Goal: Task Accomplishment & Management: Use online tool/utility

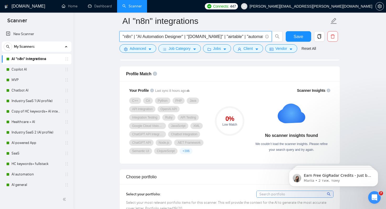
click at [226, 36] on input ""n8n" | "AI Automation Designer" | "[DOMAIN_NAME]" | "airtable" | "automation" …" at bounding box center [193, 36] width 140 height 7
click at [263, 36] on input ""n8n" | "AI Automation Designer" | "[DOMAIN_NAME]" | "airtable" | "automation" …" at bounding box center [193, 36] width 140 height 7
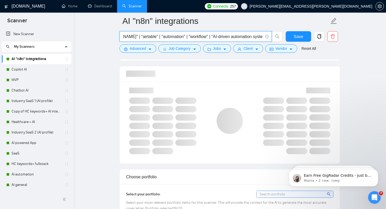
scroll to position [0, 86]
paste input "AutomationData ExtractionTask AutomationGoogle Apps ScriptGoogle DocsGoogle She…"
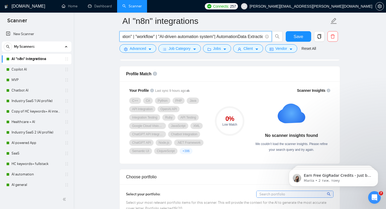
scroll to position [0, 141]
click at [210, 37] on input ""n8n" | "AI Automation Designer" | "[DOMAIN_NAME]" | "airtable" | "automation" …" at bounding box center [193, 36] width 140 height 7
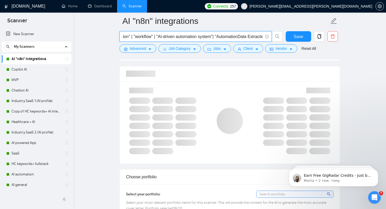
click at [233, 38] on input ""n8n" | "AI Automation Designer" | "[DOMAIN_NAME]" | "airtable" | "automation" …" at bounding box center [193, 36] width 140 height 7
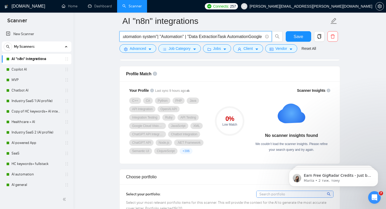
click at [214, 38] on input ""n8n" | "AI Automation Designer" | "make.com" | "airtable" | "automation" | "wo…" at bounding box center [193, 36] width 140 height 7
click at [196, 37] on input ""n8n" | "AI Automation Designer" | "make.com" | "airtable" | "automation" | "wo…" at bounding box center [193, 36] width 140 height 7
click at [228, 37] on input ""n8n" | "AI Automation Designer" | "make.com" | "airtable" | "automation" | "wo…" at bounding box center [193, 36] width 140 height 7
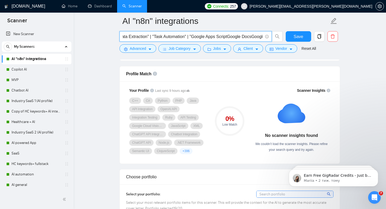
scroll to position [0, 266]
click at [213, 36] on input ""n8n" | "AI Automation Designer" | "make.com" | "airtable" | "automation" | "wo…" at bounding box center [193, 36] width 140 height 7
click at [193, 37] on input ""n8n" | "AI Automation Designer" | "make.com" | "airtable" | "automation" | "wo…" at bounding box center [193, 36] width 140 height 7
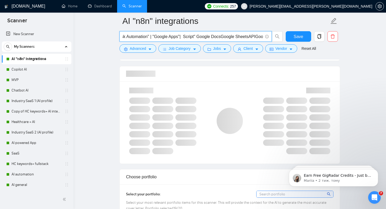
click at [181, 38] on input ""n8n" | "AI Automation Designer" | "make.com" | "airtable" | "automation" | "wo…" at bounding box center [193, 36] width 140 height 7
click at [192, 37] on input ""n8n" | "AI Automation Designer" | "make.com" | "airtable" | "automation" | "wo…" at bounding box center [193, 36] width 140 height 7
click at [220, 37] on input ""n8n" | "AI Automation Designer" | "make.com" | "airtable" | "automation" | "wo…" at bounding box center [193, 36] width 140 height 7
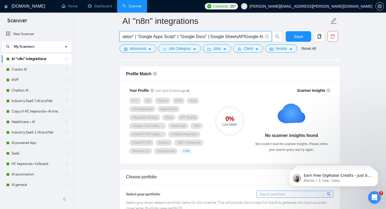
scroll to position [0, 323]
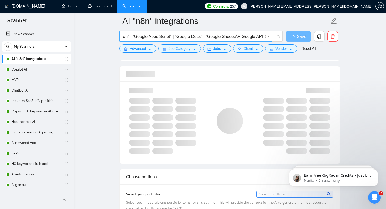
click at [235, 37] on input ""n8n" | "AI Automation Designer" | "make.com" | "airtable" | "automation" | "wo…" at bounding box center [193, 36] width 140 height 7
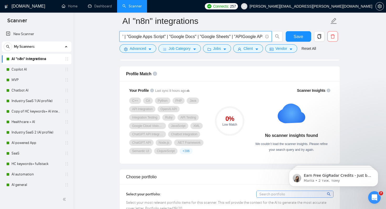
scroll to position [0, 332]
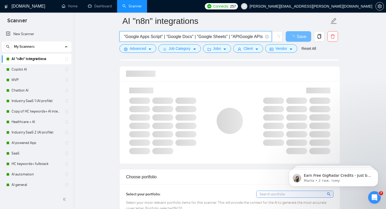
click at [240, 37] on input ""n8n" | "AI Automation Designer" | "make.com" | "airtable" | "automation" | "wo…" at bounding box center [193, 36] width 140 height 7
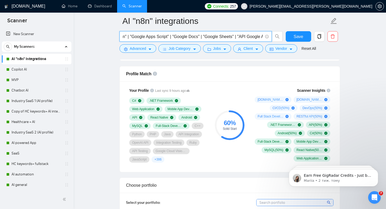
scroll to position [0, 333]
click at [238, 37] on input ""n8n" | "AI Automation Designer" | "make.com" | "airtable" | "automation" | "wo…" at bounding box center [193, 36] width 140 height 7
click at [244, 37] on input ""n8n" | "AI Automation Designer" | "make.com" | "airtable" | "automation" | "wo…" at bounding box center [193, 36] width 140 height 7
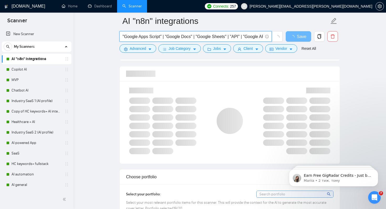
scroll to position [0, 339]
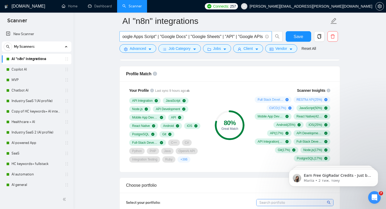
click at [263, 37] on span ""n8n" | "AI Automation Designer" | "make.com" | "airtable" | "automation" | "wo…" at bounding box center [196, 36] width 152 height 11
click at [263, 37] on input ""n8n" | "AI Automation Designer" | "make.com" | "airtable" | "automation" | "wo…" at bounding box center [193, 36] width 140 height 7
type input ""n8n" | "AI Automation Designer" | "make.com" | "airtable" | "automation" | "wo…"
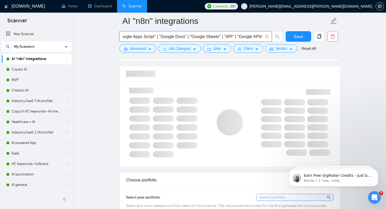
scroll to position [0, 341]
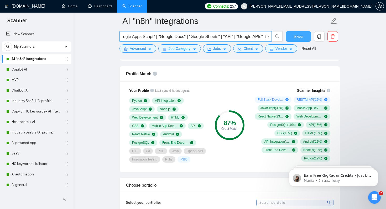
type input ""n8n" | "AI Automation Designer" | "make.com" | "airtable" | "automation" | "wo…"
click at [297, 39] on span "Save" at bounding box center [298, 36] width 9 height 7
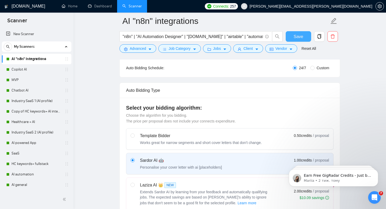
scroll to position [0, 0]
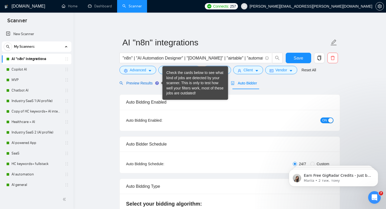
click at [145, 83] on span "Preview Results" at bounding box center [139, 83] width 38 height 4
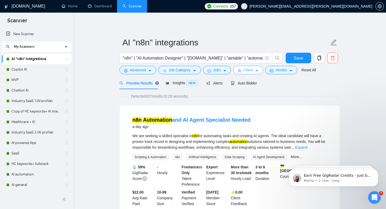
click at [252, 69] on span "Client" at bounding box center [248, 70] width 9 height 6
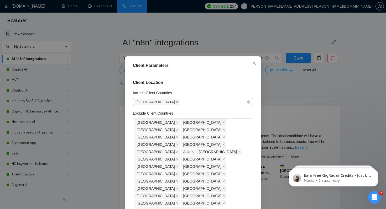
click at [176, 102] on icon "close" at bounding box center [177, 102] width 3 height 3
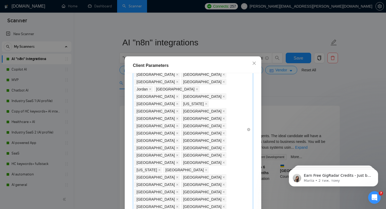
scroll to position [155, 0]
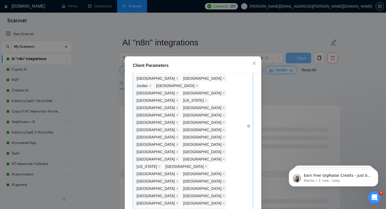
click at [240, 116] on div "Pakistan Philippines India Nigeria China Russia Turkey Belarus Africa Asia Sing…" at bounding box center [190, 127] width 112 height 324
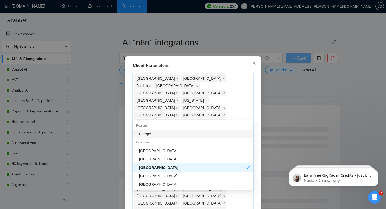
type input "uk"
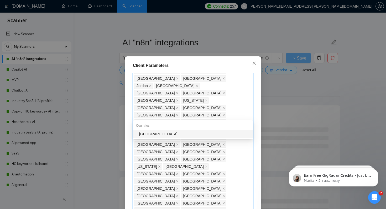
click at [172, 136] on div "[GEOGRAPHIC_DATA]" at bounding box center [194, 134] width 111 height 6
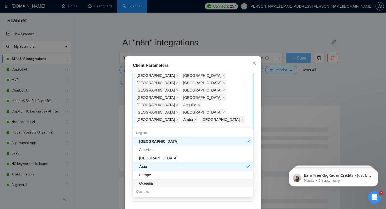
scroll to position [322, 0]
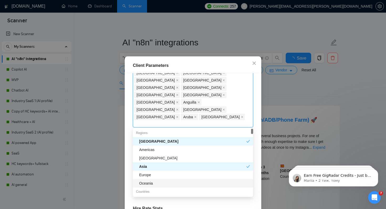
click at [252, 204] on div "Client Location Include Client Countries Select Exclude Client Countries Pakist…" at bounding box center [193, 146] width 133 height 147
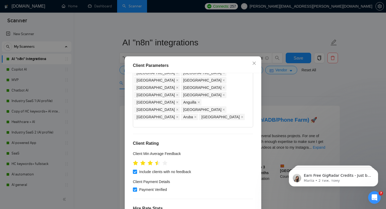
scroll to position [335, 0]
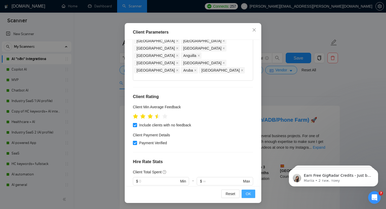
click at [248, 195] on span "OK" at bounding box center [248, 194] width 5 height 6
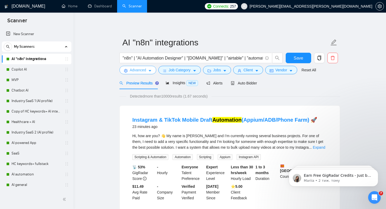
click at [136, 69] on span "Advanced" at bounding box center [138, 70] width 16 height 6
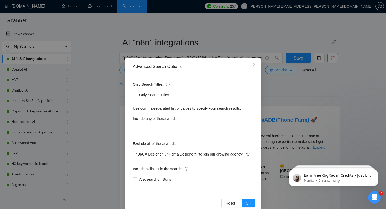
scroll to position [9, 0]
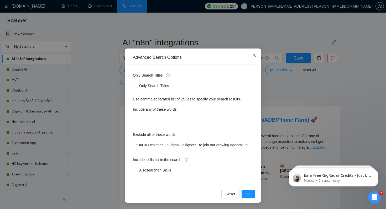
click at [254, 57] on icon "close" at bounding box center [254, 55] width 4 height 4
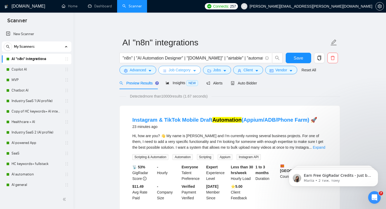
click at [184, 72] on span "Job Category" at bounding box center [180, 70] width 22 height 6
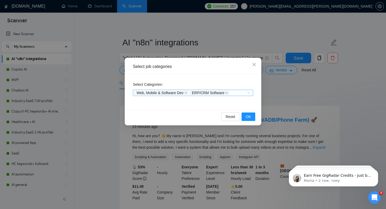
click at [243, 93] on div "Web, Mobile & Software Dev ERP/CRM Software" at bounding box center [190, 92] width 112 height 5
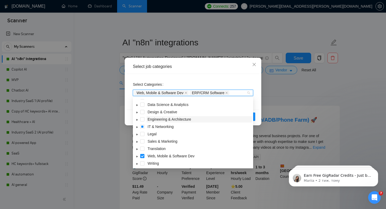
scroll to position [21, 0]
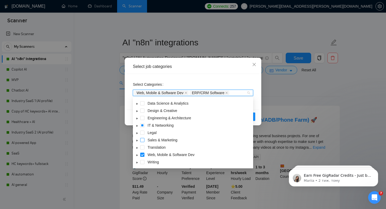
click at [141, 141] on span at bounding box center [142, 140] width 4 height 4
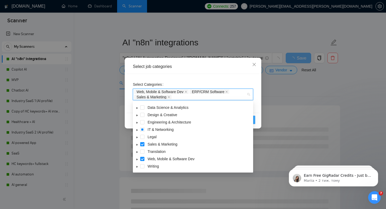
click at [254, 121] on button "OK" at bounding box center [249, 120] width 14 height 8
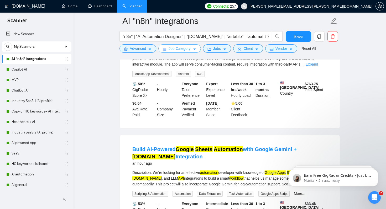
scroll to position [347, 0]
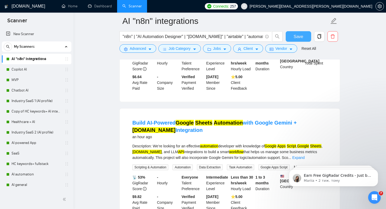
click at [299, 34] on span "Save" at bounding box center [298, 36] width 9 height 7
click at [22, 68] on link "Copilot AI" at bounding box center [37, 69] width 50 height 11
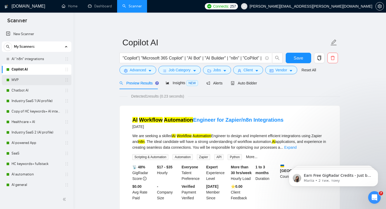
click at [13, 80] on link "MVP" at bounding box center [37, 80] width 50 height 11
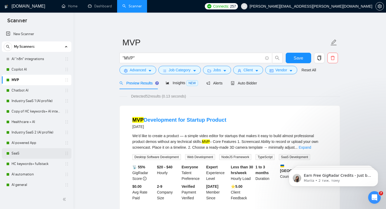
click at [13, 154] on link "SaaS" at bounding box center [37, 153] width 50 height 11
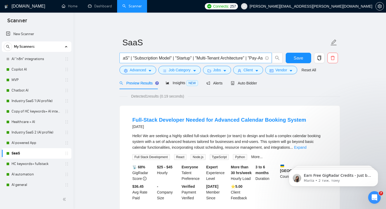
scroll to position [0, 424]
click at [34, 58] on link "AI "n8n" integrations" at bounding box center [37, 59] width 50 height 11
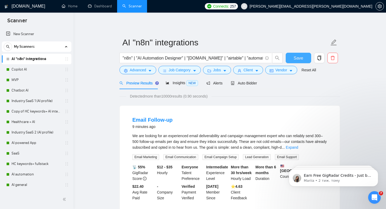
click at [299, 56] on span "Save" at bounding box center [298, 58] width 9 height 7
click at [253, 82] on span "Auto Bidder" at bounding box center [244, 83] width 26 height 4
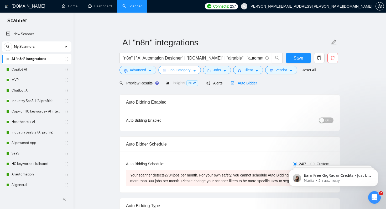
click at [191, 70] on span "Job Category" at bounding box center [180, 70] width 22 height 6
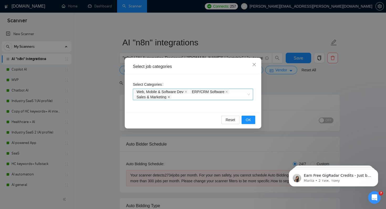
click at [170, 97] on icon "close" at bounding box center [169, 97] width 3 height 3
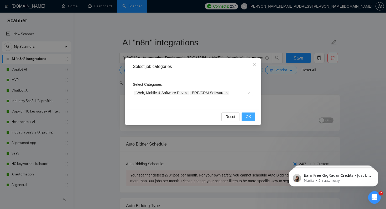
click at [245, 116] on button "OK" at bounding box center [249, 117] width 14 height 8
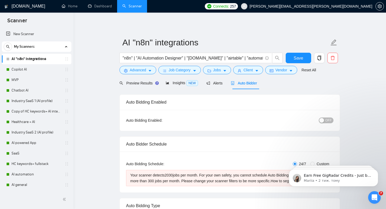
click at [331, 120] on span "OFF" at bounding box center [329, 121] width 6 height 6
click at [301, 59] on span "Save" at bounding box center [298, 58] width 9 height 7
click at [137, 71] on span "Advanced" at bounding box center [138, 70] width 16 height 6
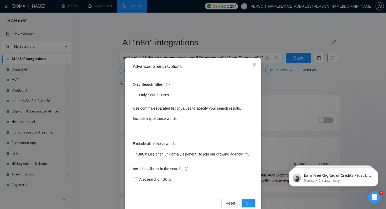
click at [255, 63] on icon "close" at bounding box center [254, 65] width 4 height 4
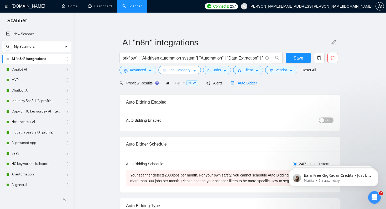
click at [174, 71] on span "Job Category" at bounding box center [180, 70] width 22 height 6
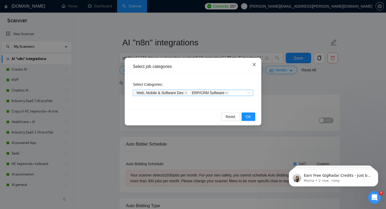
click at [255, 65] on icon "close" at bounding box center [254, 65] width 4 height 4
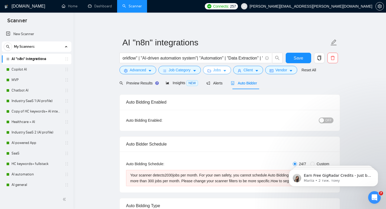
click at [217, 69] on span "Jobs" at bounding box center [217, 70] width 8 height 6
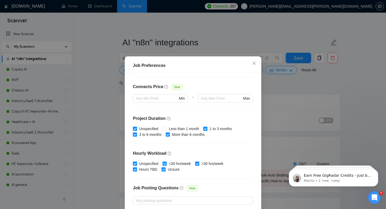
scroll to position [150, 0]
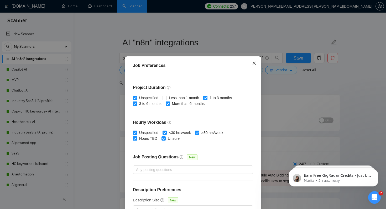
click at [255, 64] on icon "close" at bounding box center [254, 63] width 3 height 3
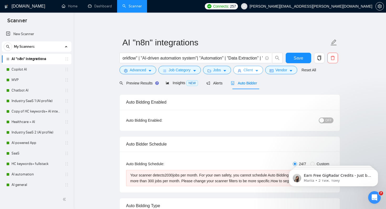
click at [250, 71] on span "Client" at bounding box center [248, 70] width 9 height 6
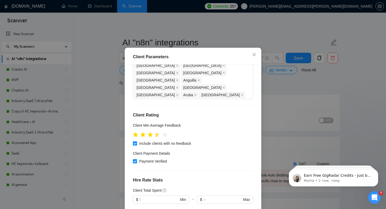
scroll to position [34, 0]
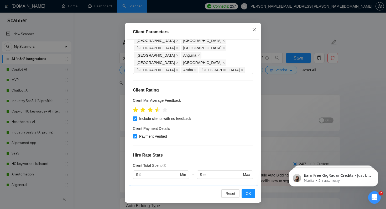
click at [255, 30] on icon "close" at bounding box center [254, 29] width 3 height 3
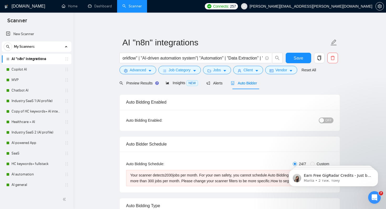
scroll to position [9, 0]
click at [176, 85] on div "Insights NEW" at bounding box center [182, 83] width 32 height 6
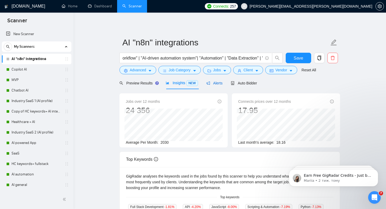
click at [215, 81] on span "Alerts" at bounding box center [215, 83] width 16 height 4
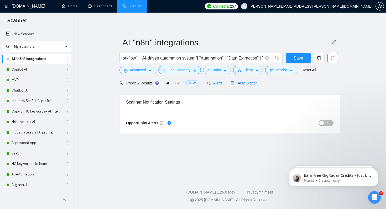
click at [247, 81] on span "Auto Bidder" at bounding box center [244, 83] width 26 height 4
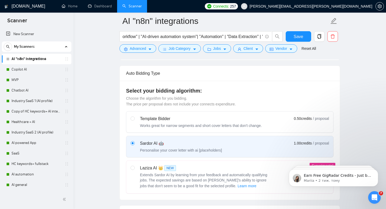
scroll to position [136, 0]
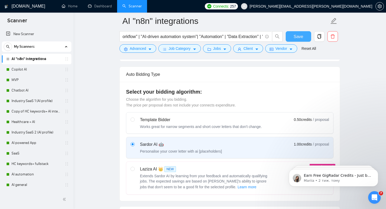
click at [294, 36] on span "Save" at bounding box center [298, 36] width 9 height 7
click at [291, 35] on button "Save" at bounding box center [298, 36] width 25 height 11
